Goal: Check status: Check status

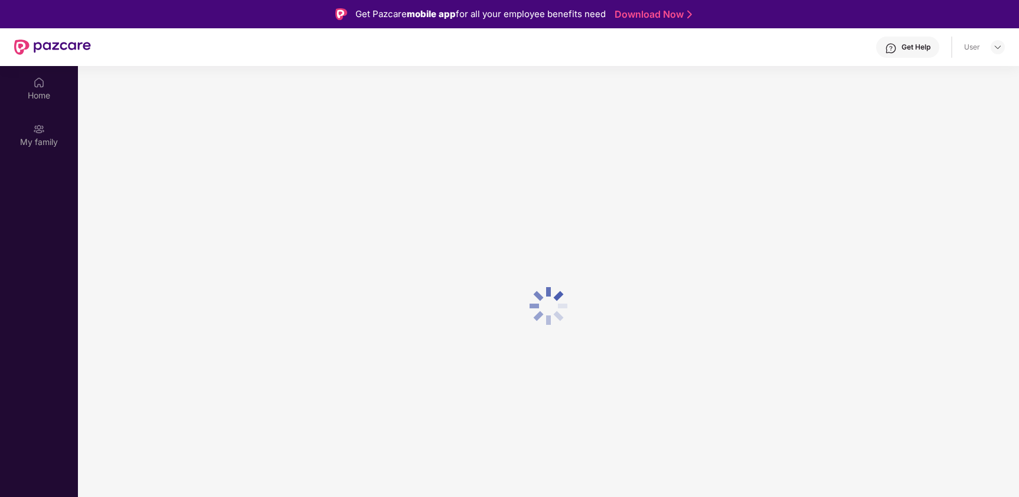
scroll to position [66, 0]
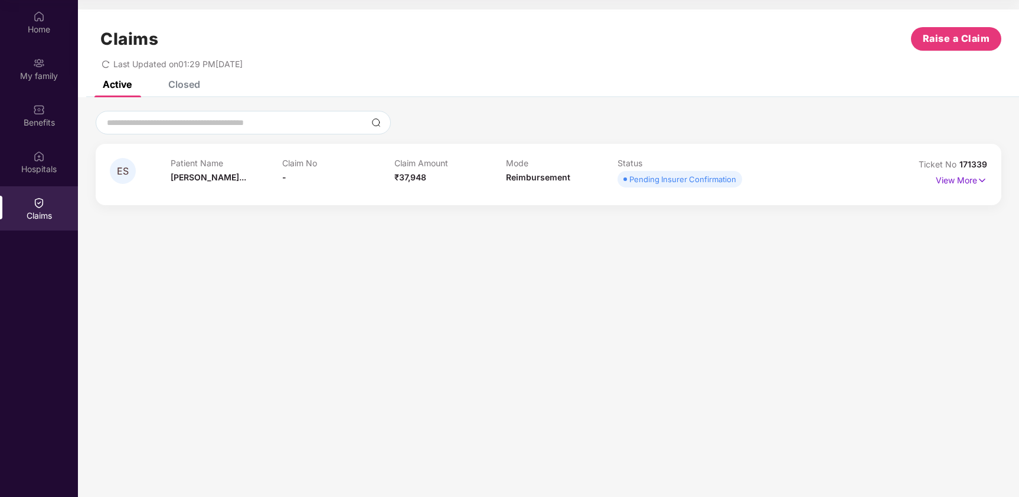
click at [303, 313] on section "Claims Raise a Claim Last Updated on 01:29 PM[DATE] Active Closed ES Patient Na…" at bounding box center [548, 248] width 941 height 497
click at [40, 71] on div "My family" at bounding box center [39, 76] width 78 height 12
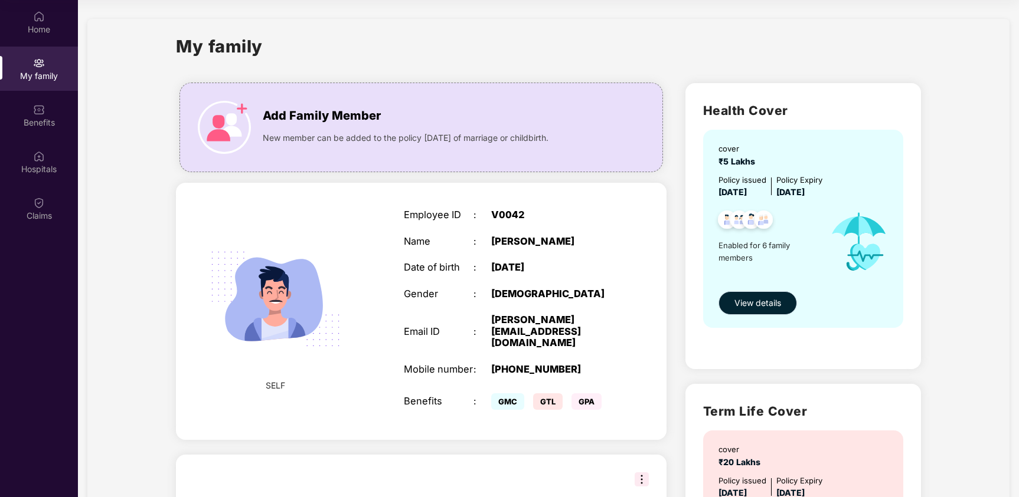
click at [773, 302] on span "View details" at bounding box center [757, 303] width 47 height 13
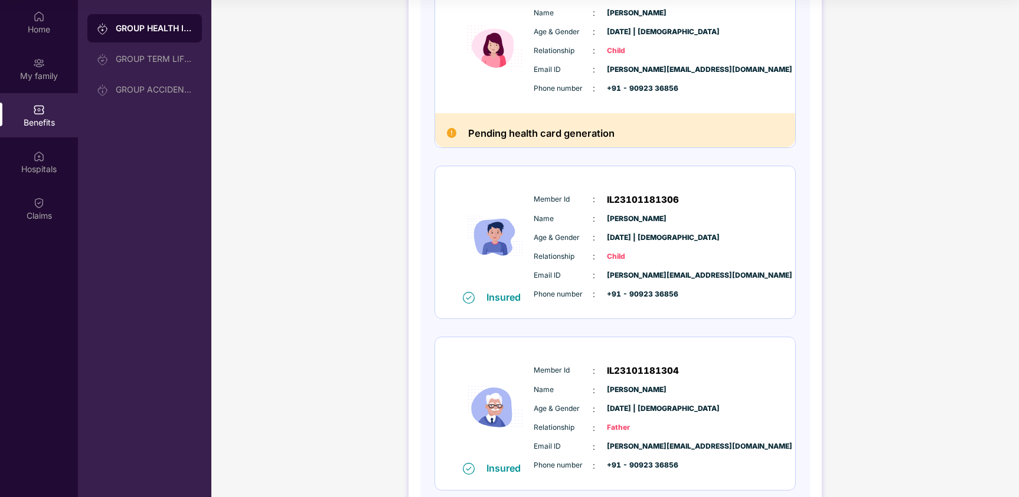
scroll to position [546, 0]
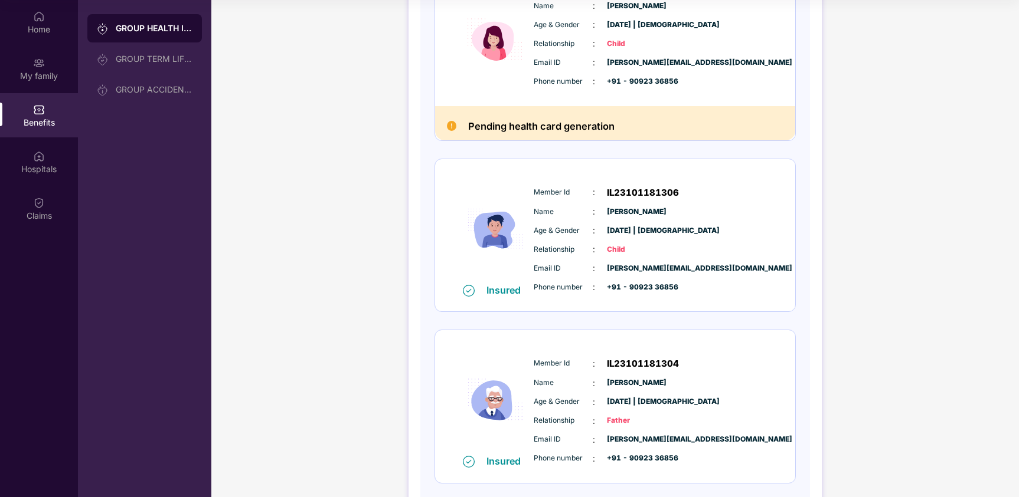
click at [529, 39] on img at bounding box center [495, 40] width 71 height 110
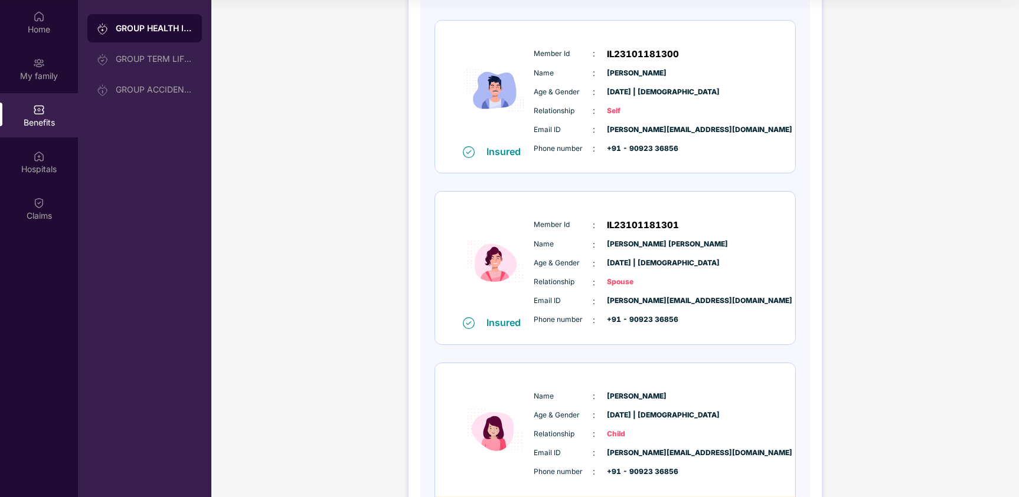
scroll to position [0, 0]
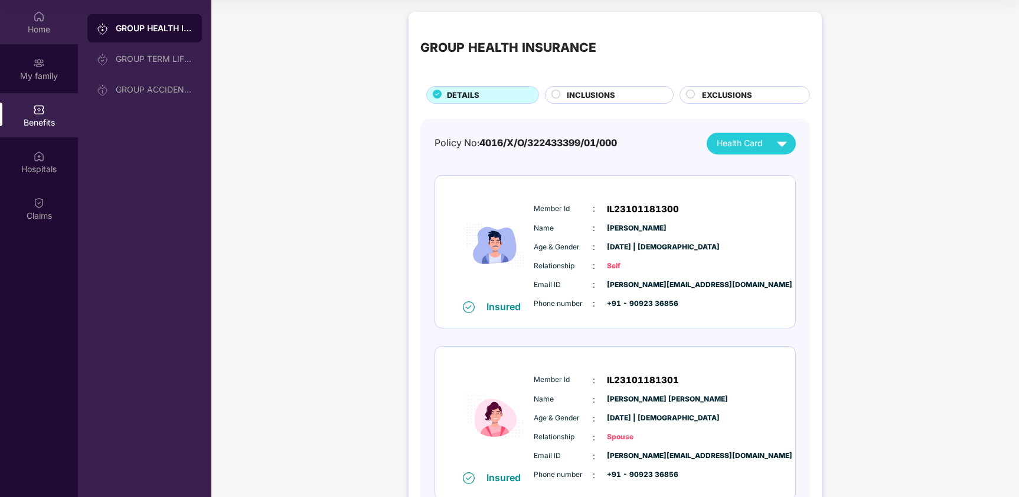
click at [37, 19] on img at bounding box center [39, 17] width 12 height 12
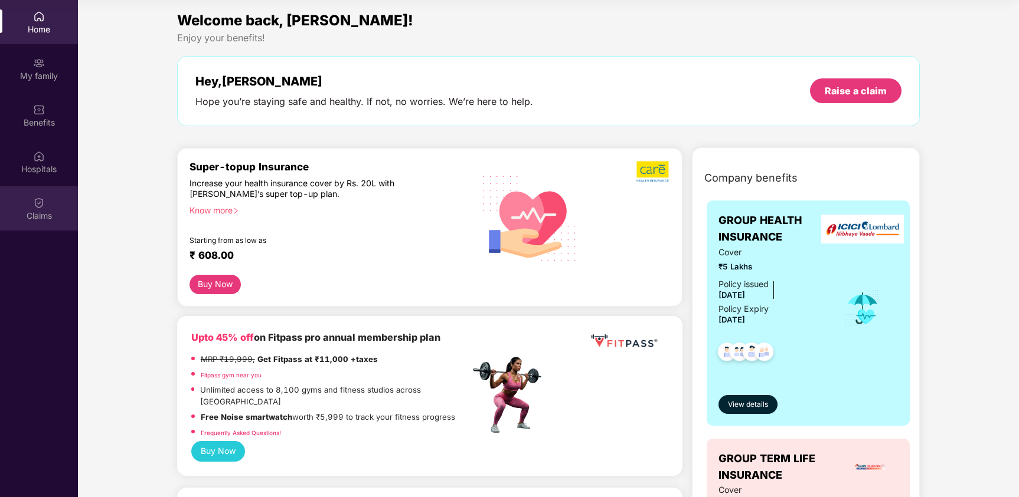
click at [38, 194] on div "Claims" at bounding box center [39, 208] width 78 height 44
